Goal: Contribute content: Add original content to the website for others to see

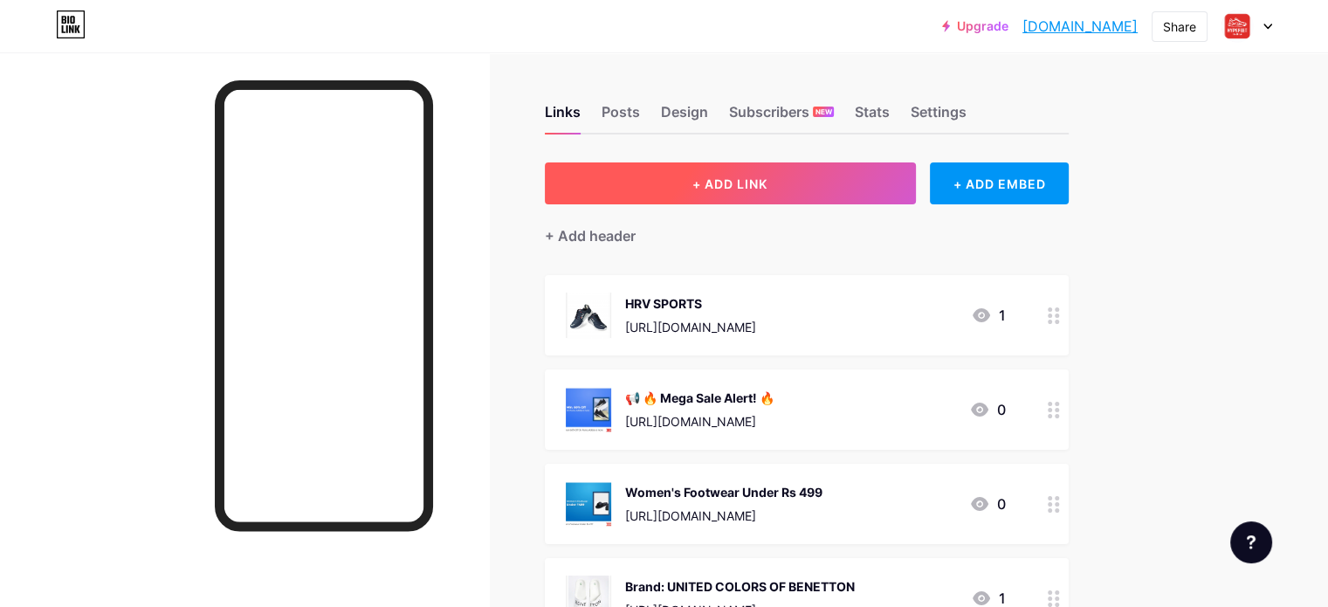
click at [768, 181] on span "+ ADD LINK" at bounding box center [730, 183] width 75 height 15
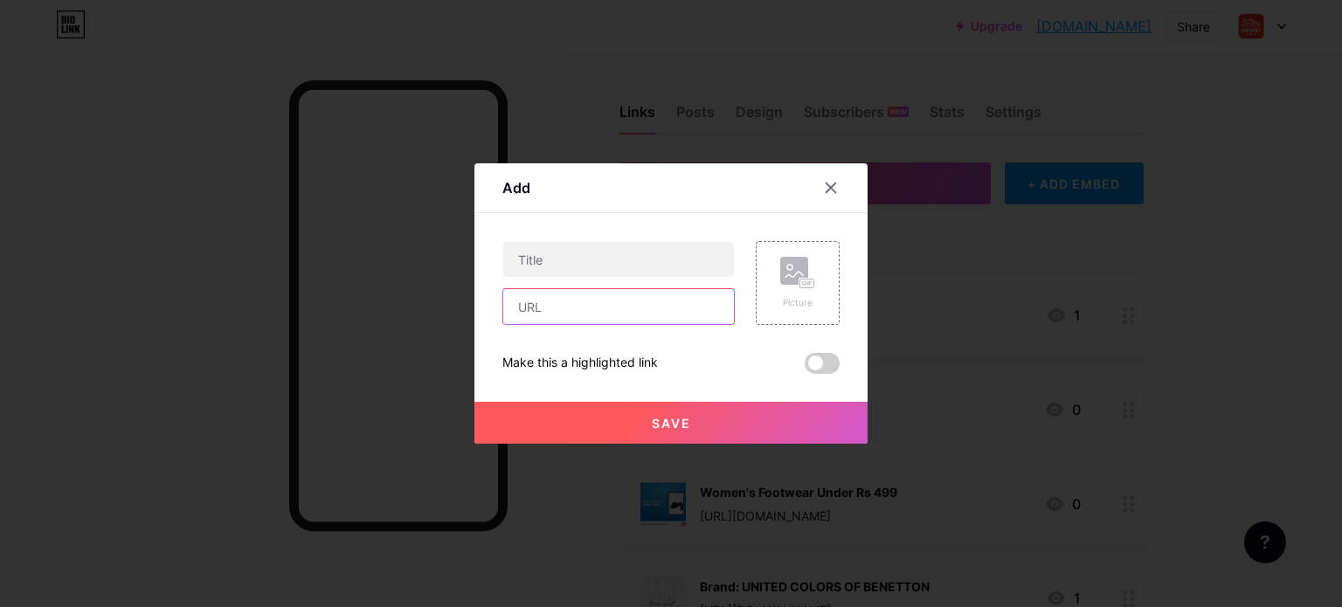
click at [542, 310] on input "text" at bounding box center [618, 306] width 231 height 35
paste input "[URL][DOMAIN_NAME]"
type input "[URL][DOMAIN_NAME]"
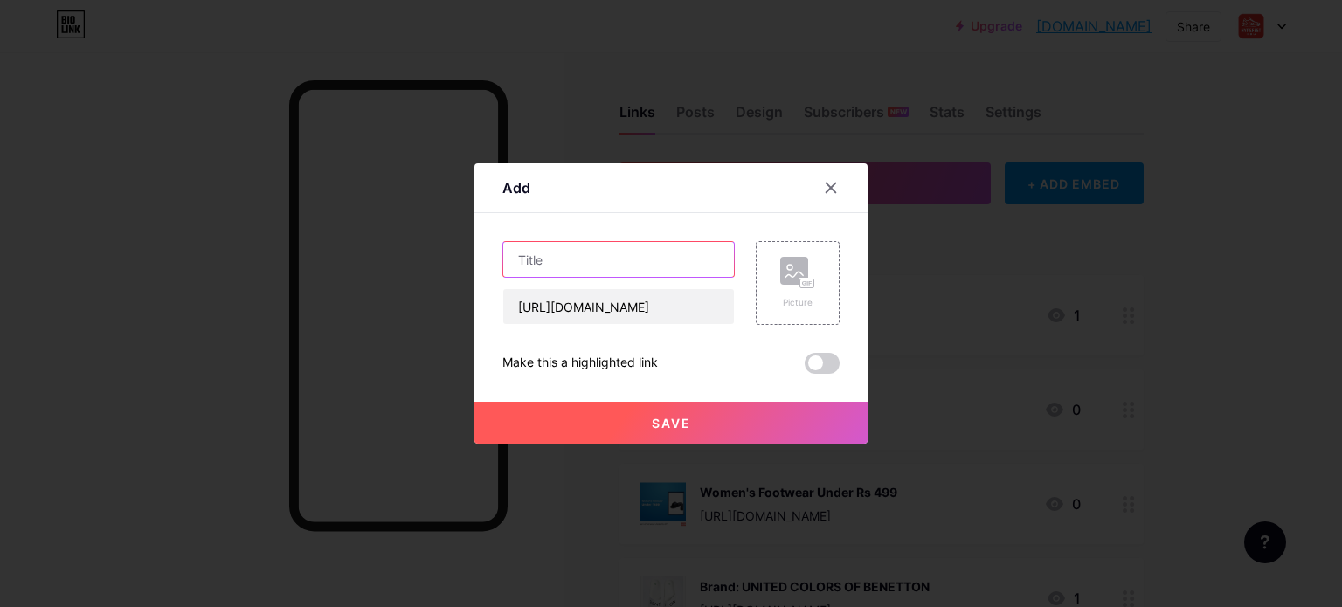
click at [576, 253] on input "text" at bounding box center [618, 259] width 231 height 35
paste input "Adidas Runfalcon 3.0 Women’s Running Shoes"
type input "Adidas Runfalcon 3.0 Women’s Running Shoes"
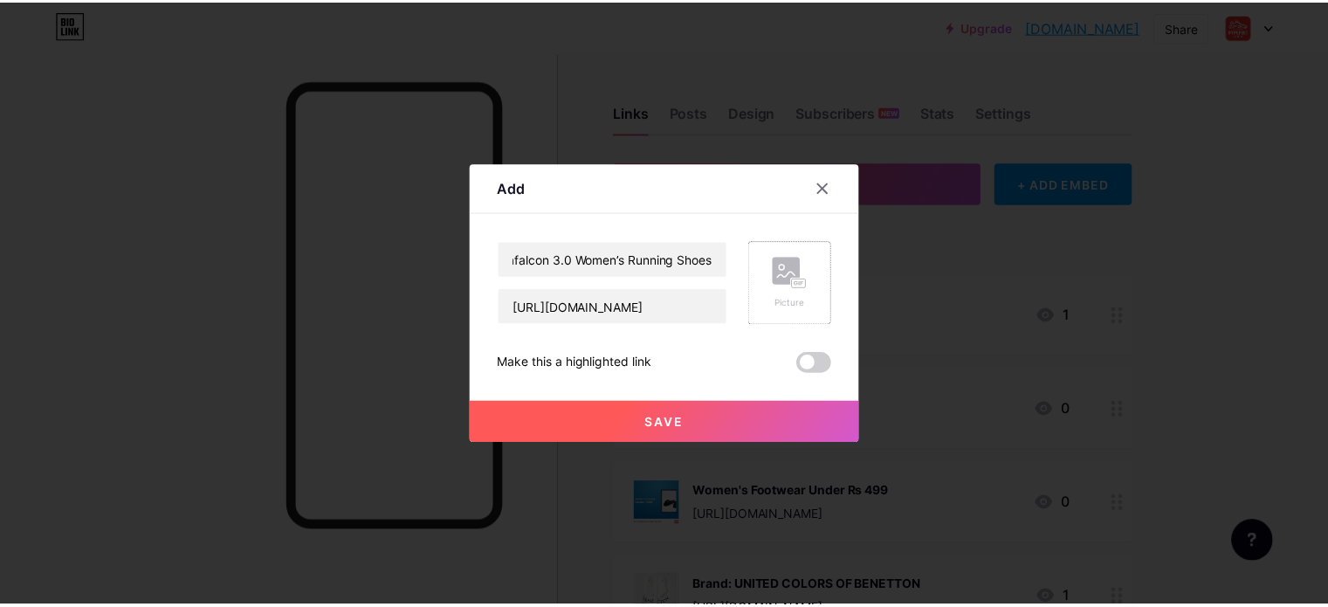
scroll to position [0, 0]
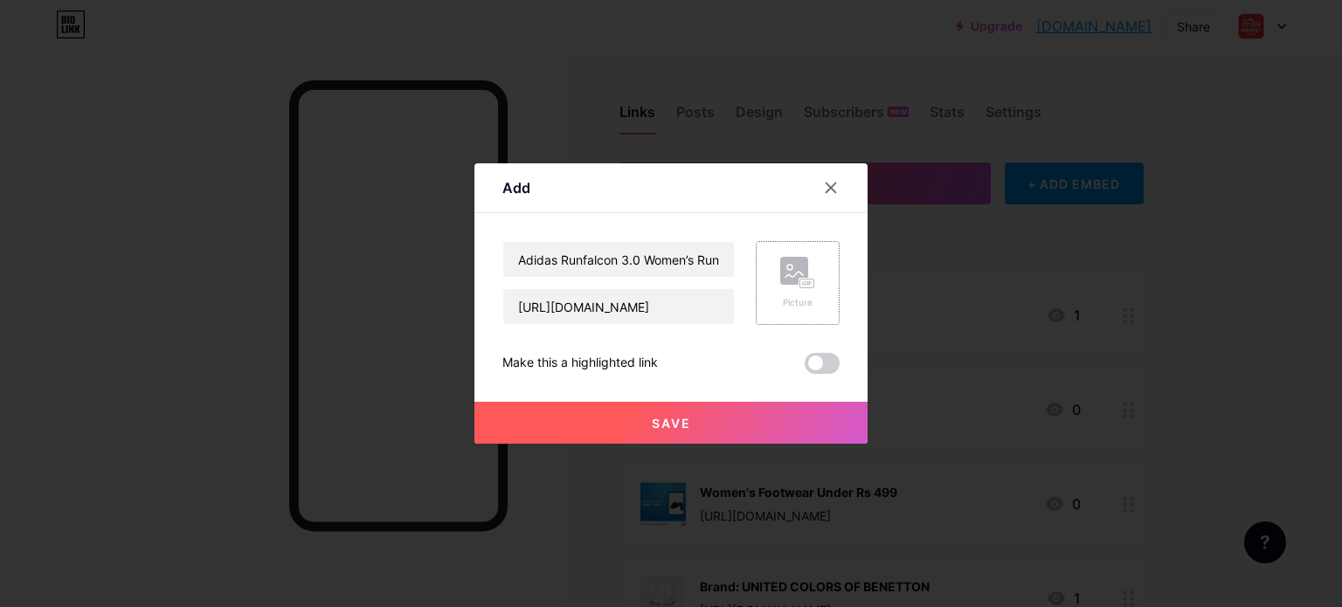
click at [769, 266] on div "Picture" at bounding box center [797, 283] width 84 height 84
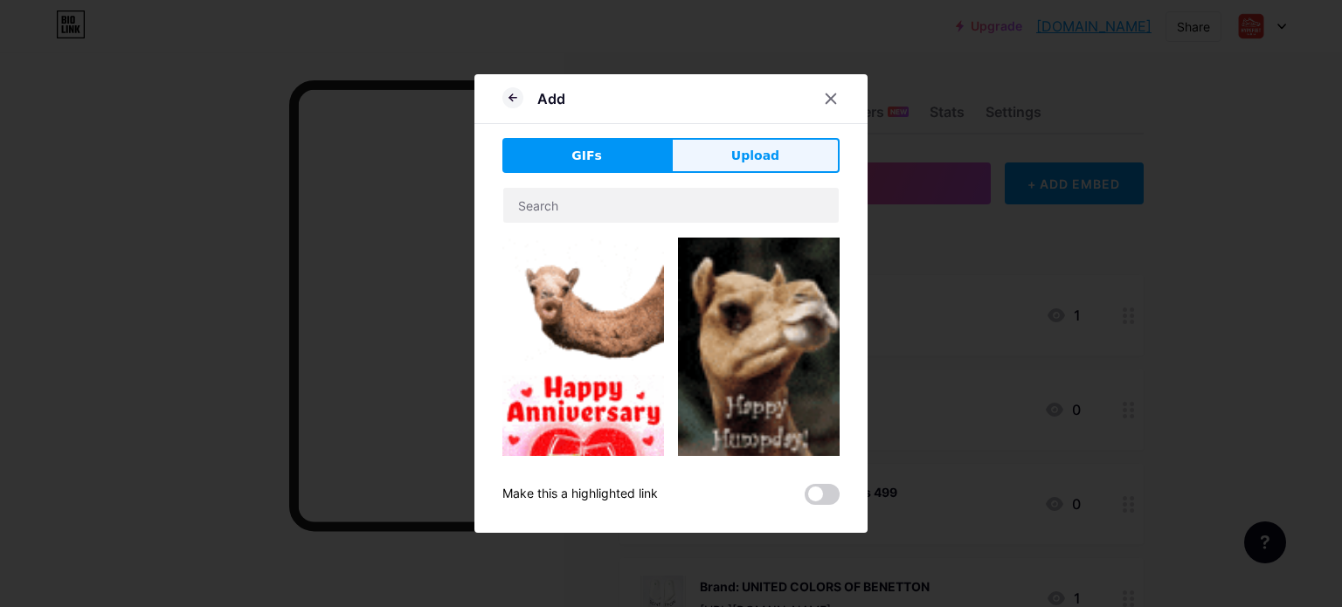
click at [714, 153] on button "Upload" at bounding box center [755, 155] width 169 height 35
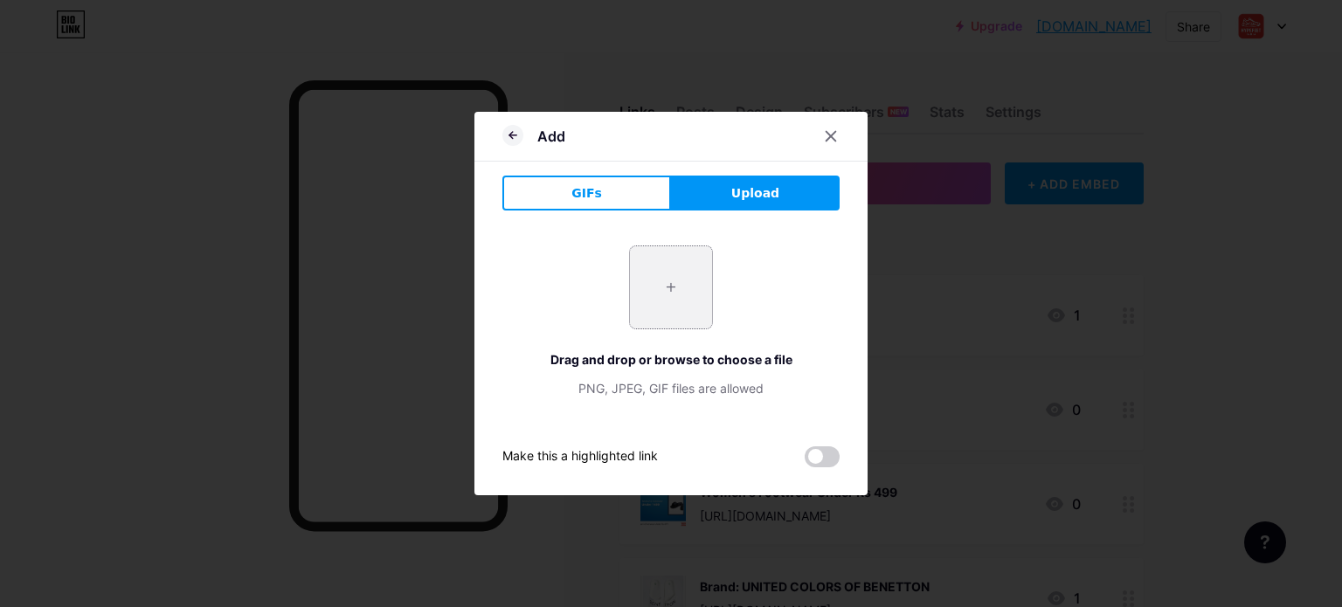
click at [667, 281] on input "file" at bounding box center [671, 287] width 82 height 82
type input "C:\fakepath\Runfalcon_3.0_Shoes_Black_HP7556_02_standard_hover.png"
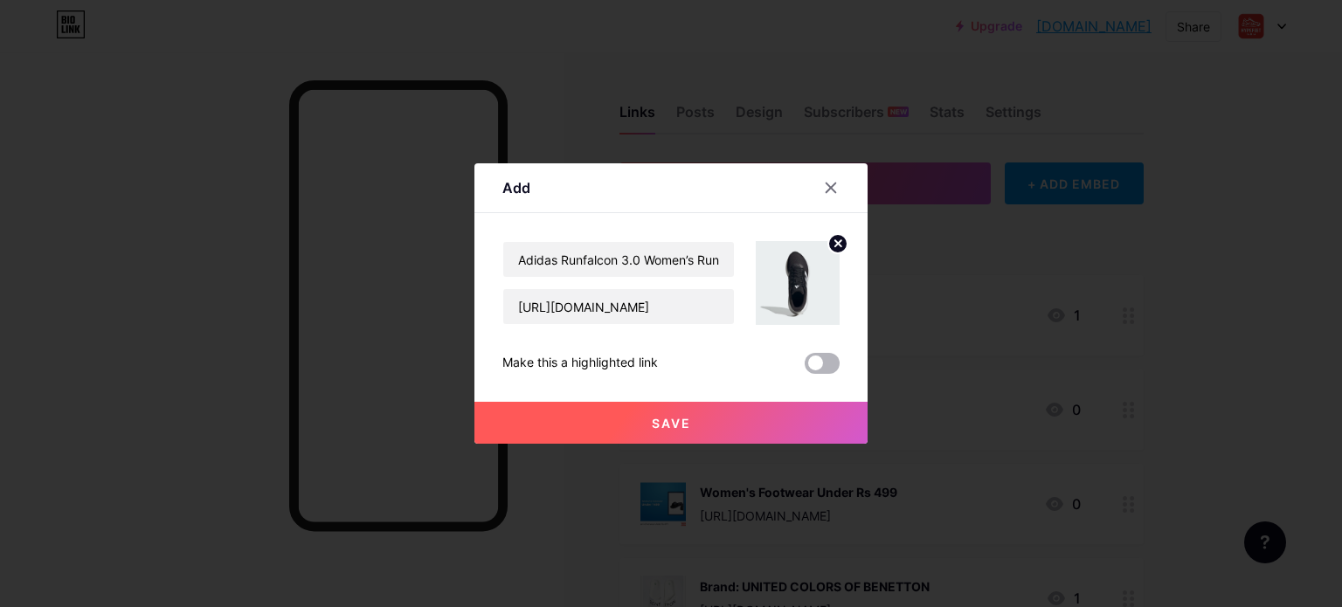
click at [814, 366] on span at bounding box center [821, 363] width 35 height 21
click at [804, 368] on input "checkbox" at bounding box center [804, 368] width 0 height 0
click at [755, 428] on button "Save" at bounding box center [670, 423] width 393 height 42
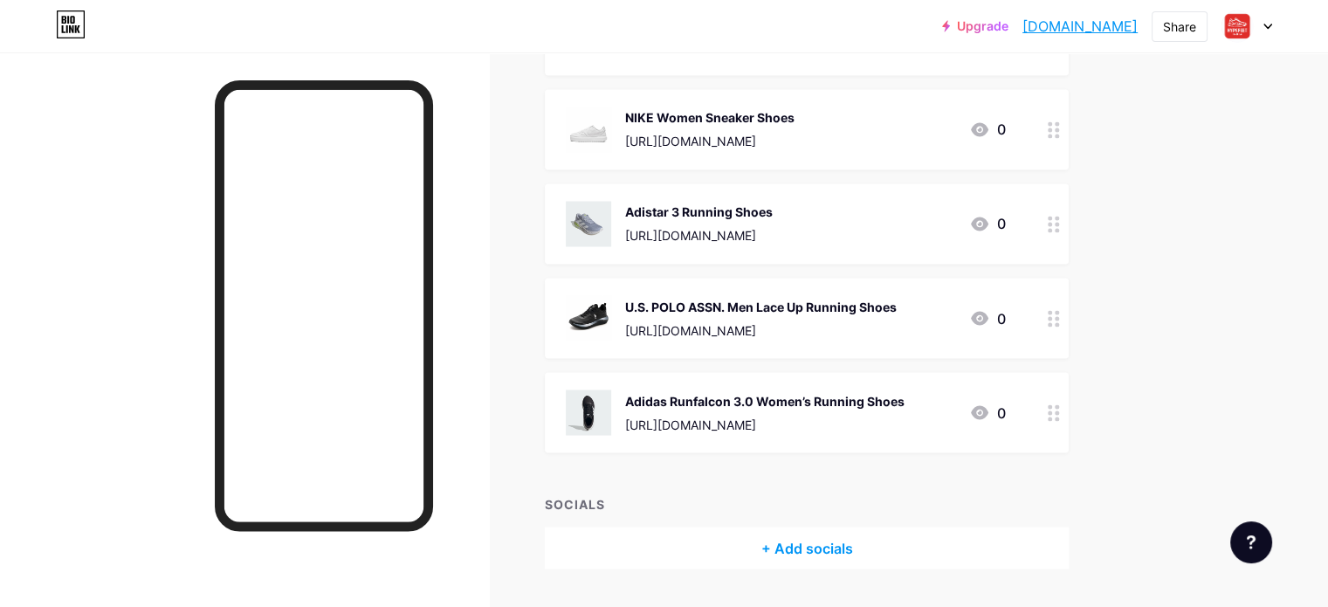
scroll to position [3058, 0]
